Goal: Check status: Check status

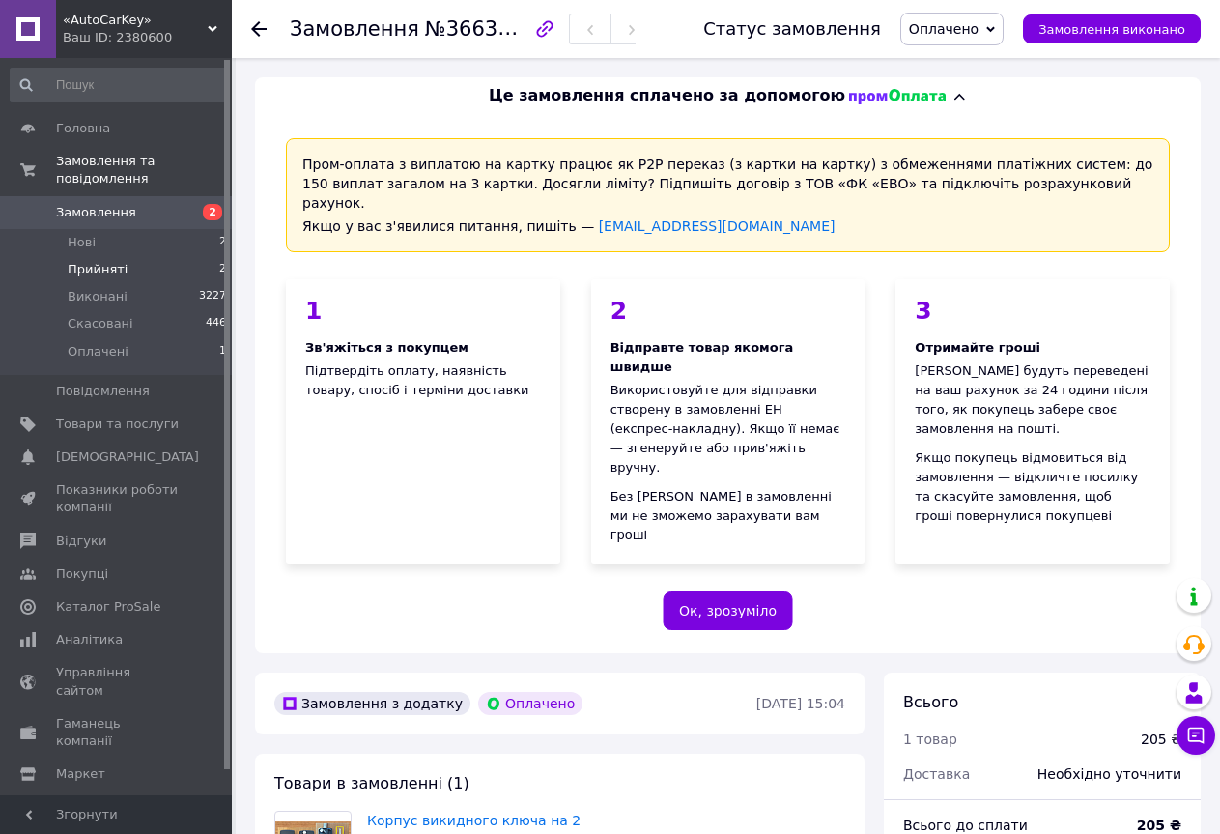
click at [126, 256] on li "Прийняті 2" at bounding box center [119, 269] width 238 height 27
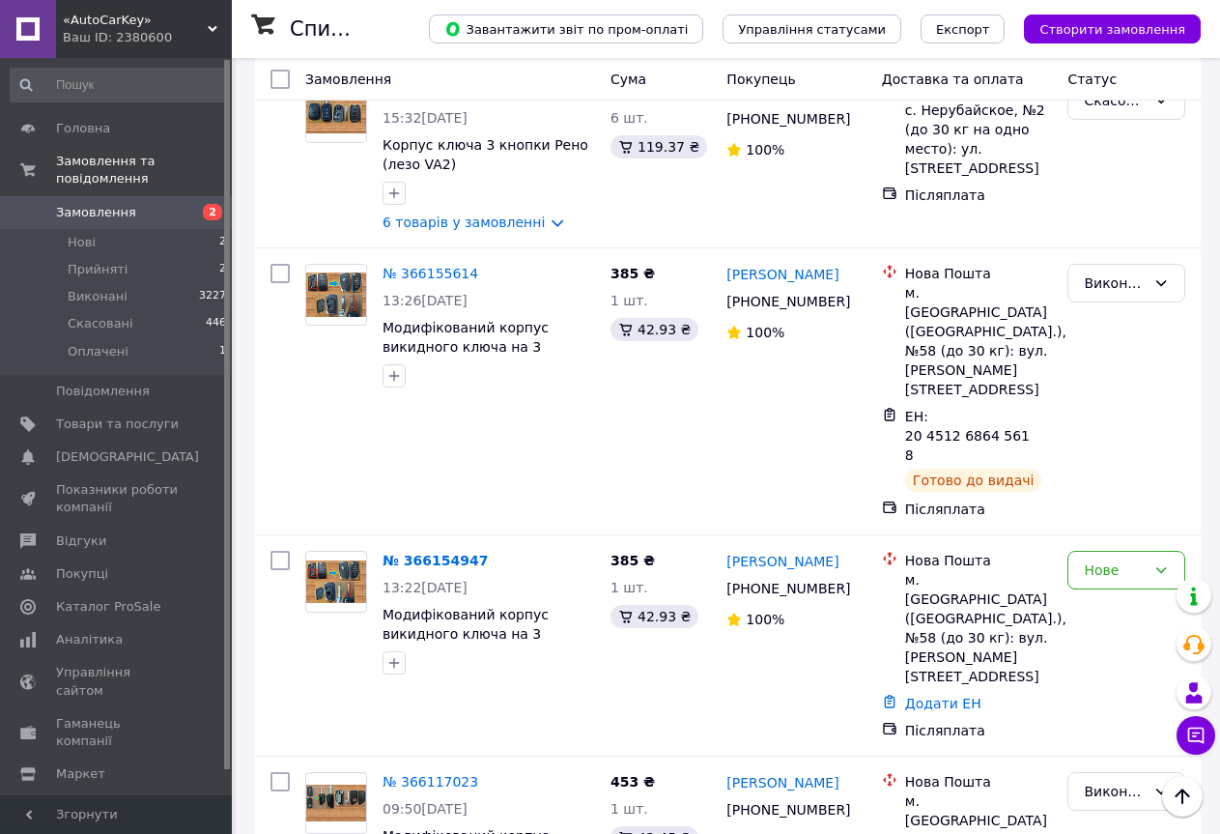
scroll to position [1309, 0]
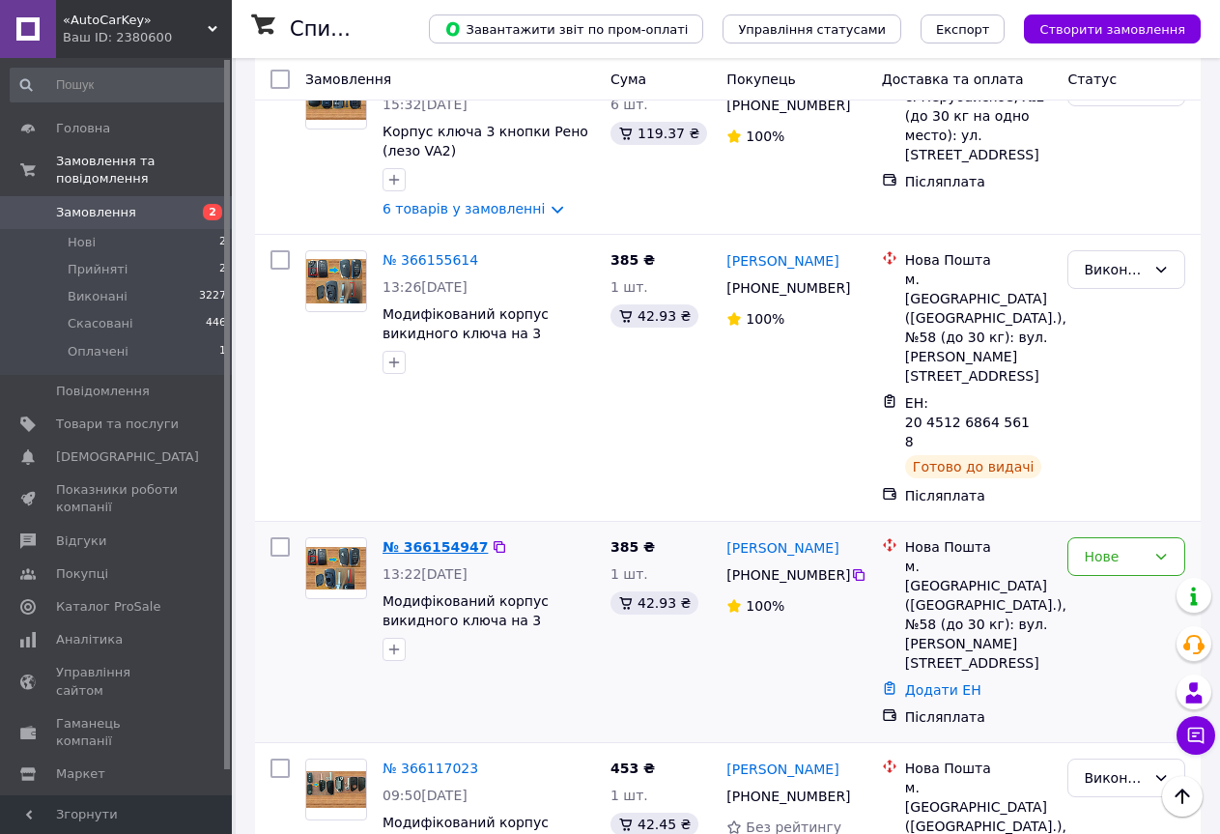
click at [431, 539] on link "№ 366154947" at bounding box center [435, 546] width 105 height 15
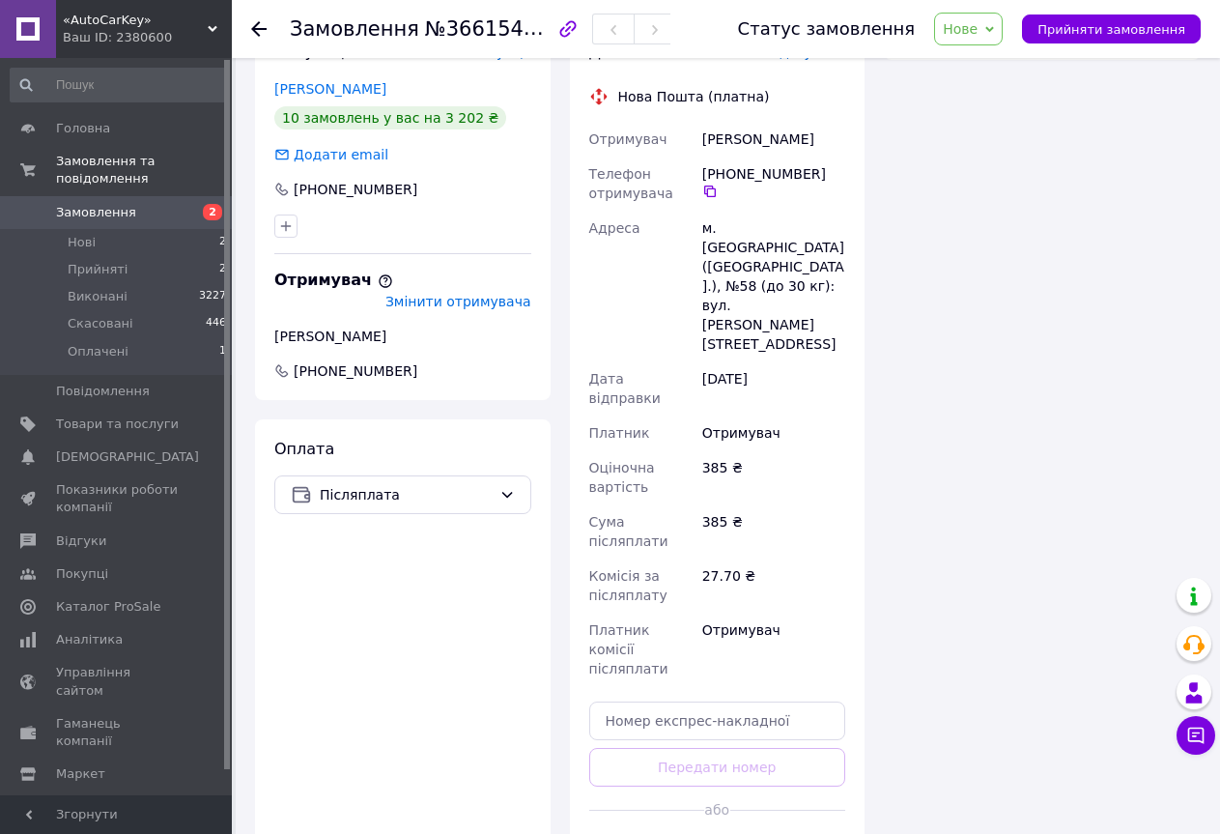
scroll to position [596, 0]
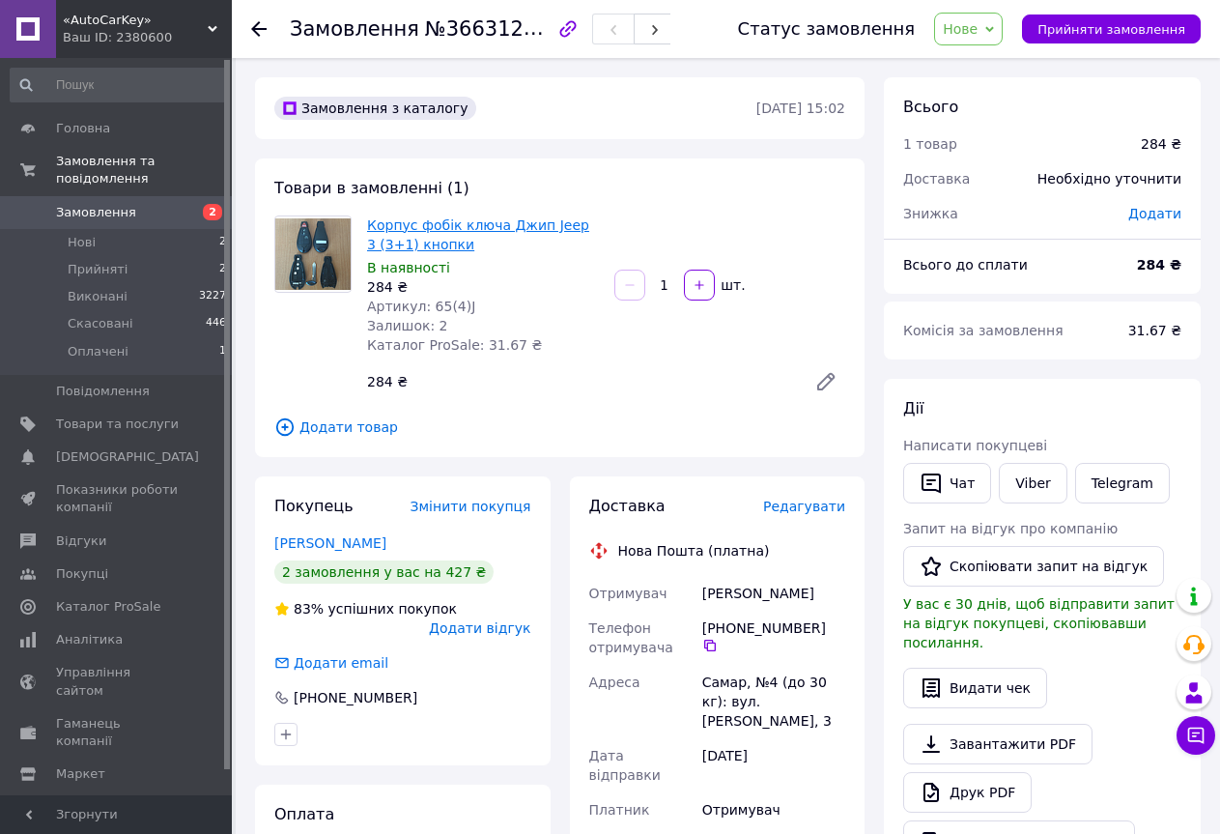
click at [434, 225] on link "Корпус фобік ключа Джип Jeep 3 (3+1) кнопки" at bounding box center [478, 234] width 222 height 35
